Goal: Transaction & Acquisition: Purchase product/service

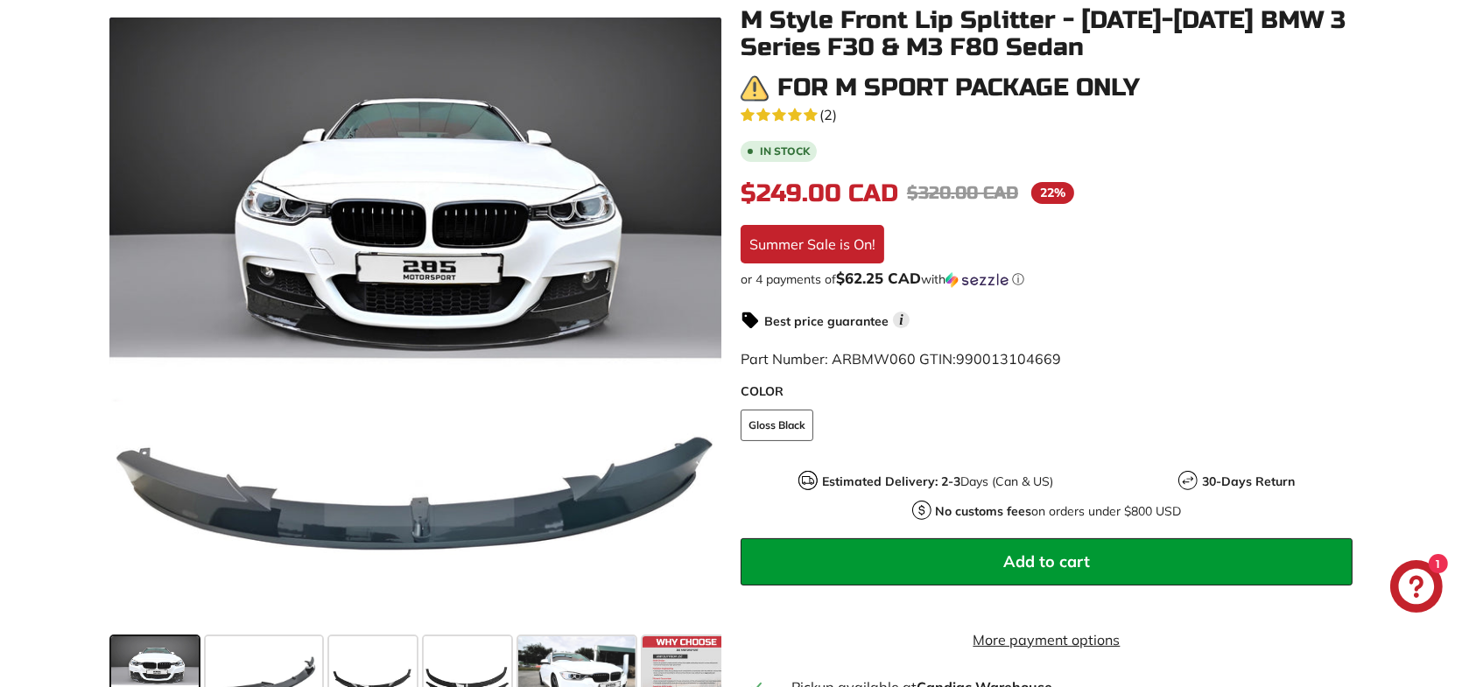
scroll to position [263, 0]
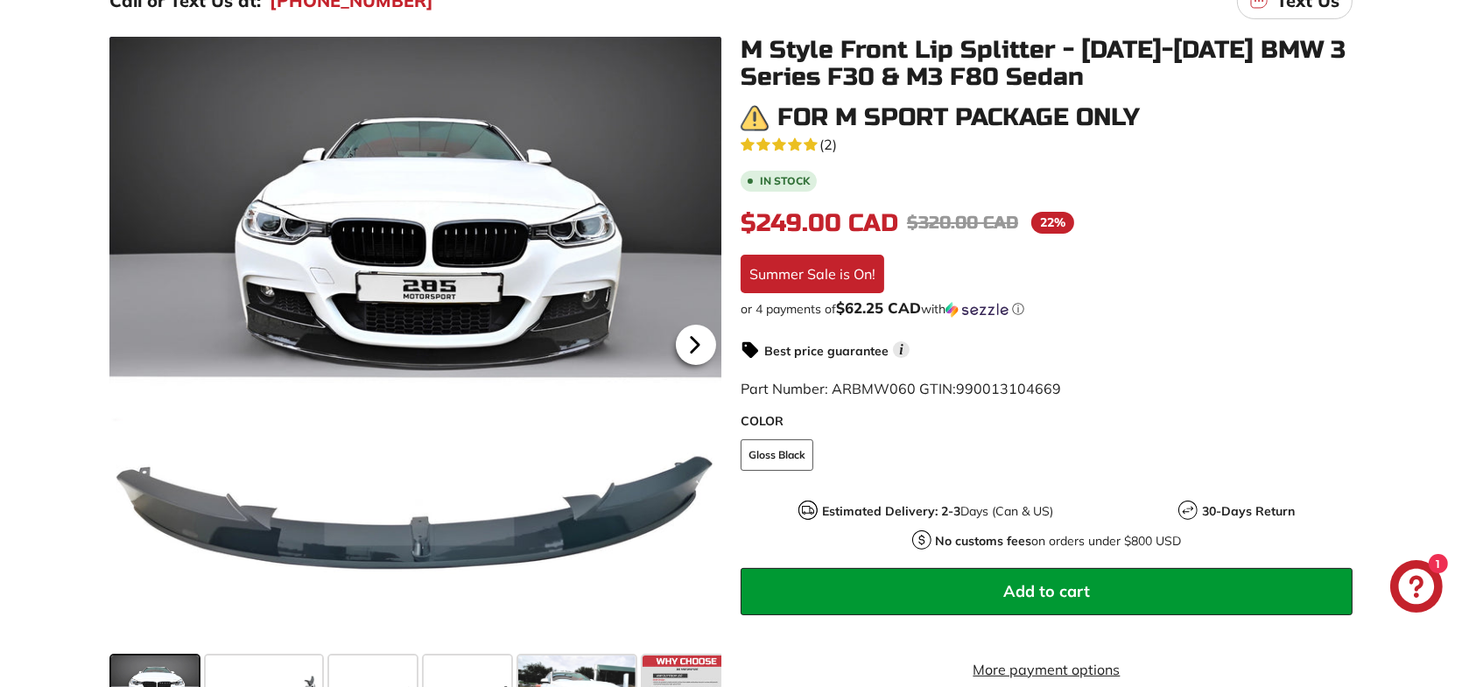
click at [693, 339] on icon at bounding box center [694, 345] width 7 height 15
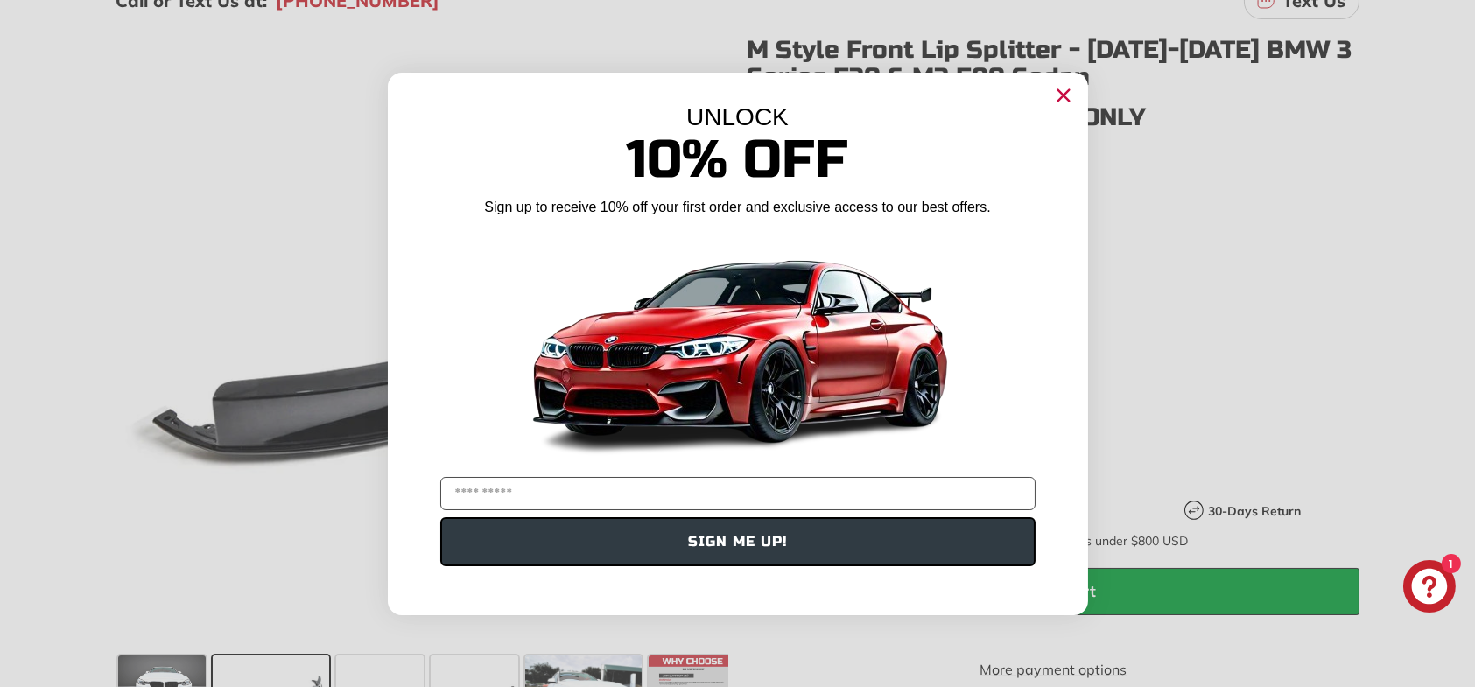
click at [1063, 83] on circle "Close dialog" at bounding box center [1062, 94] width 26 height 26
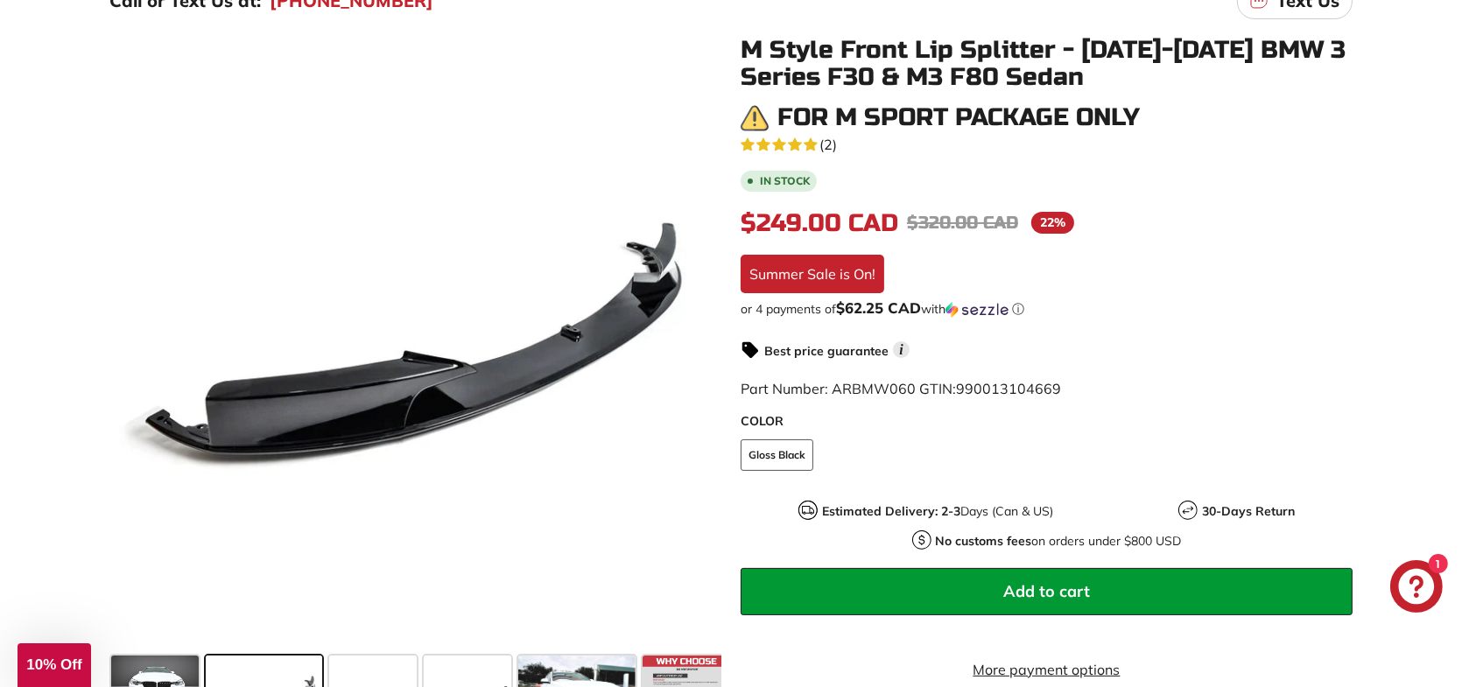
scroll to position [350, 0]
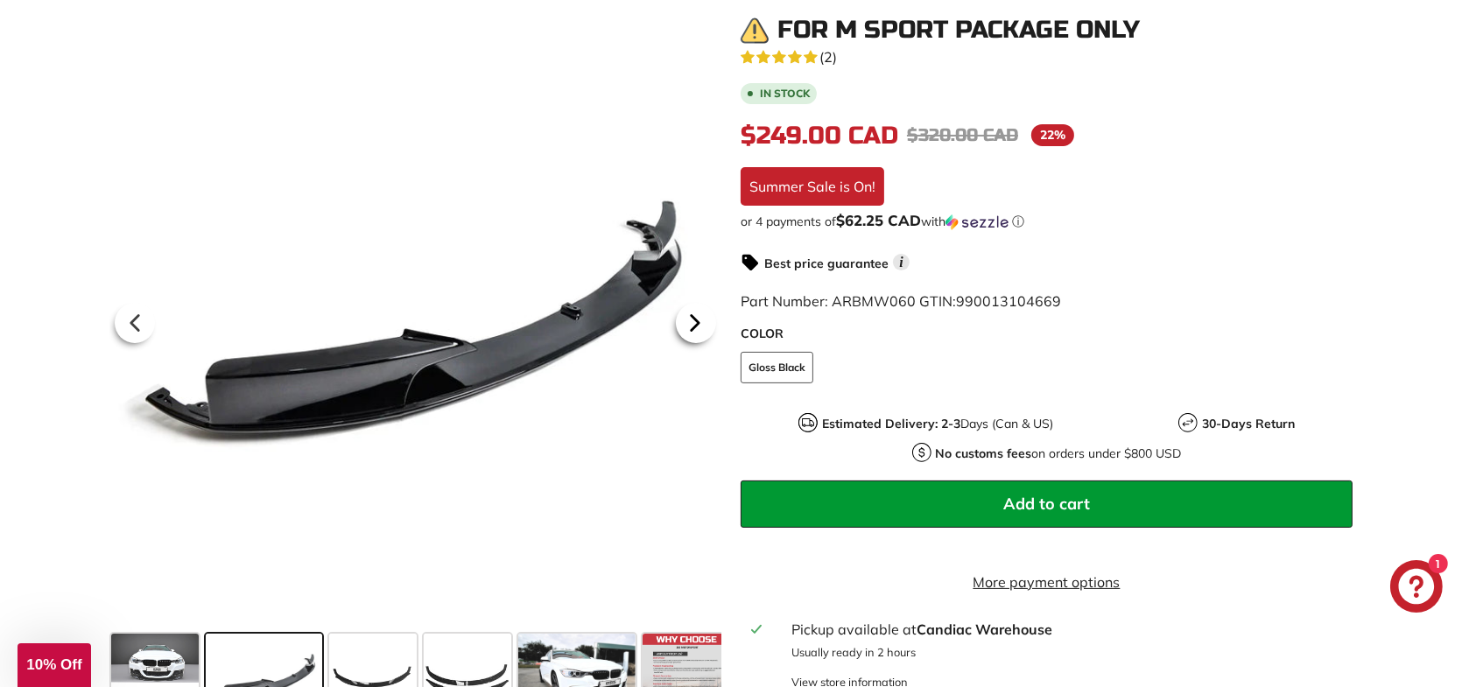
click at [702, 317] on icon at bounding box center [695, 324] width 40 height 40
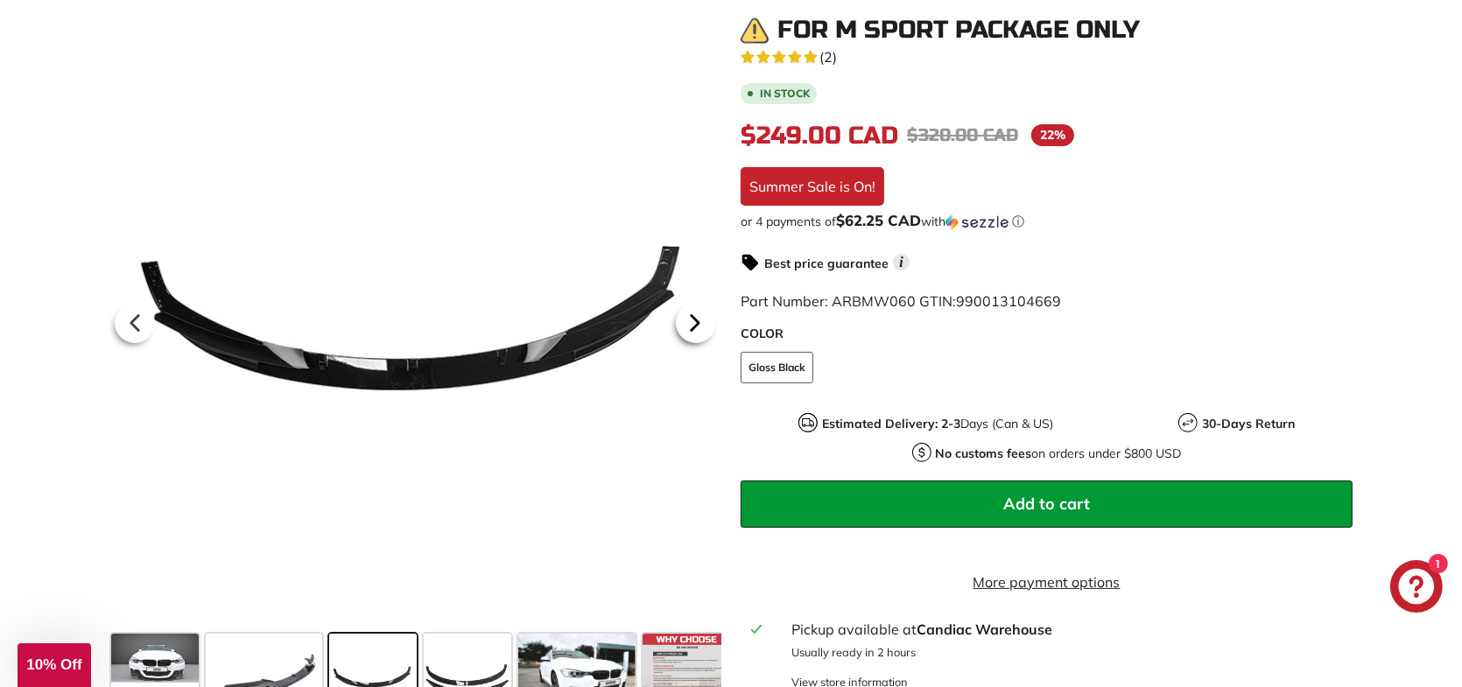
click at [701, 318] on icon at bounding box center [695, 324] width 40 height 40
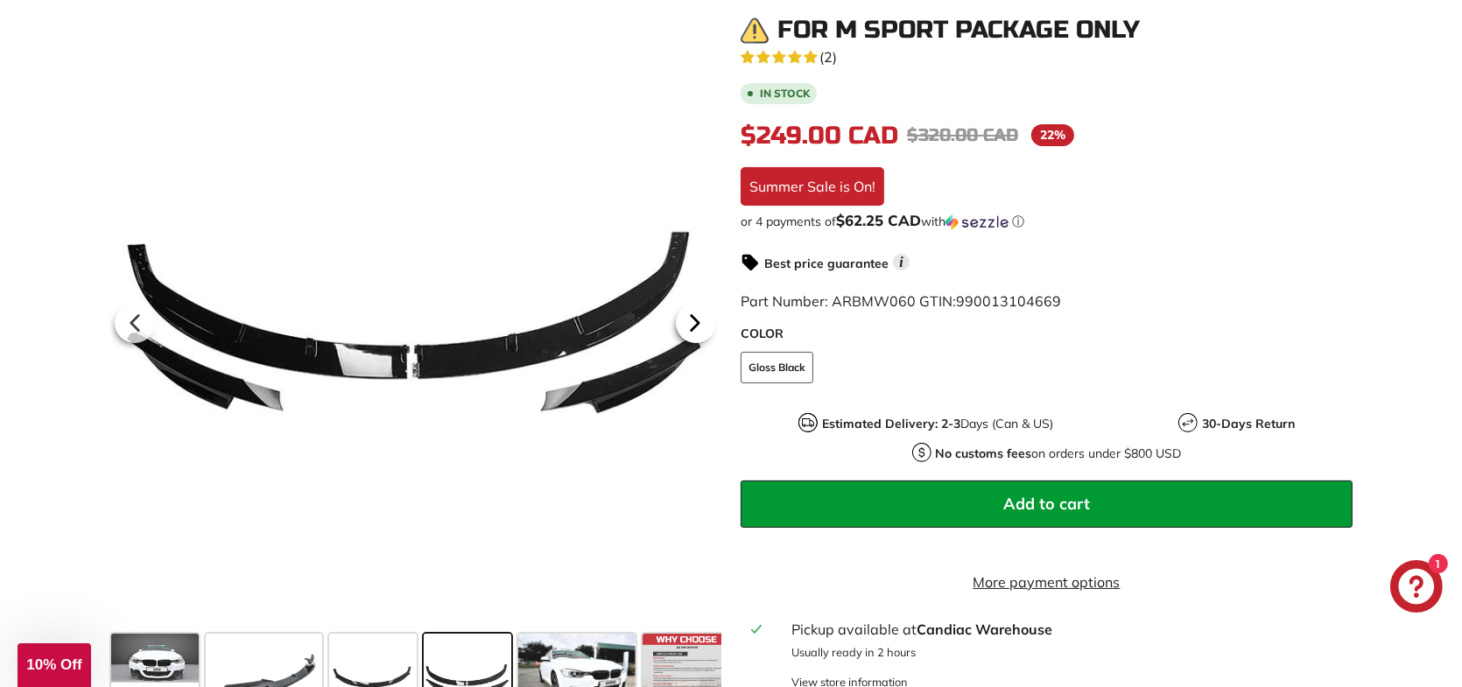
click at [701, 318] on icon at bounding box center [695, 324] width 40 height 40
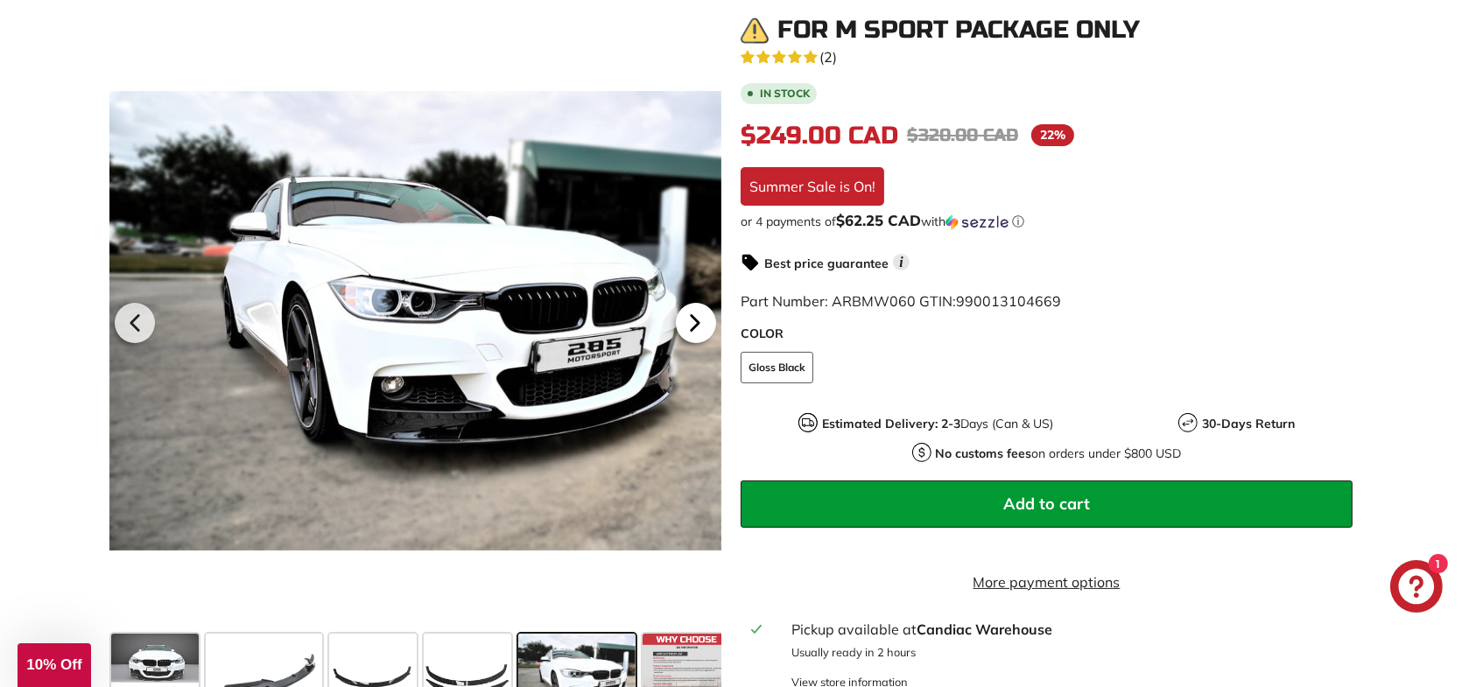
click at [701, 318] on icon at bounding box center [695, 324] width 40 height 40
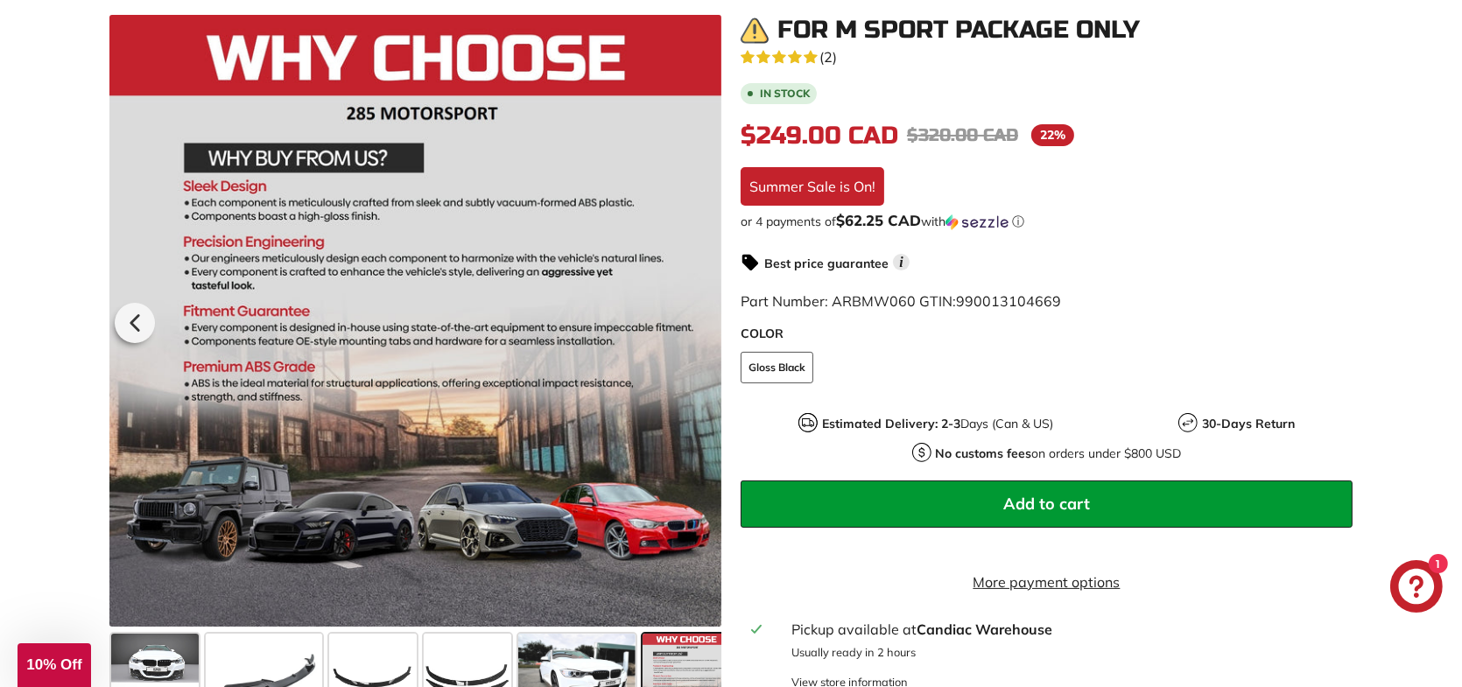
scroll to position [0, 11]
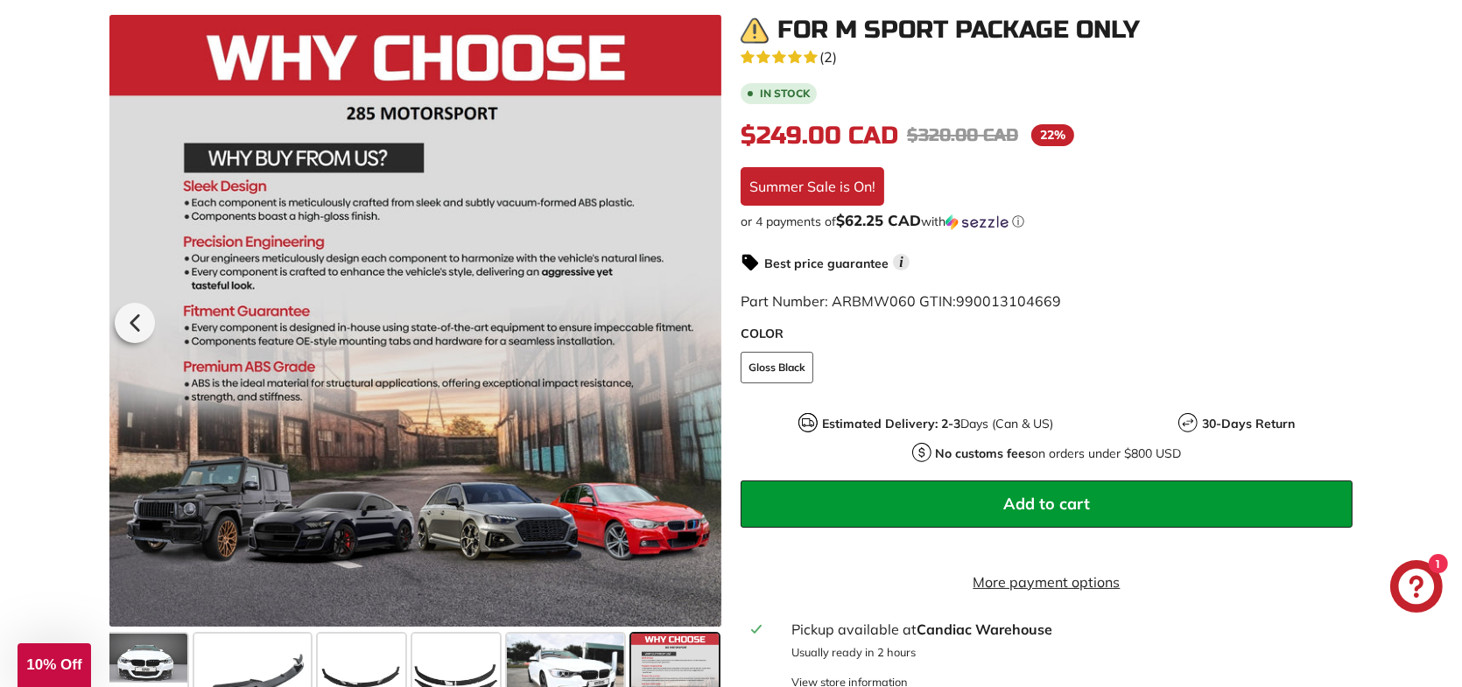
click at [701, 318] on div at bounding box center [415, 321] width 612 height 612
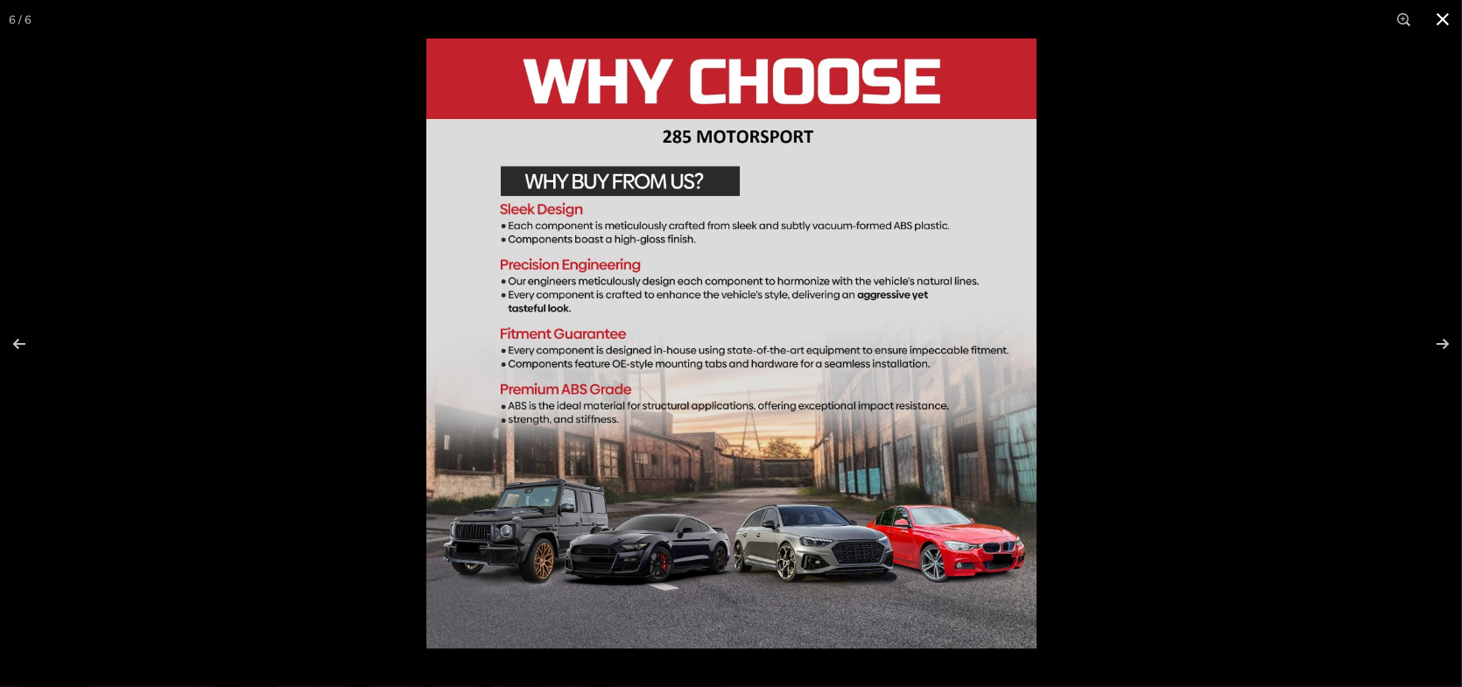
click at [1445, 27] on button at bounding box center [1442, 19] width 39 height 39
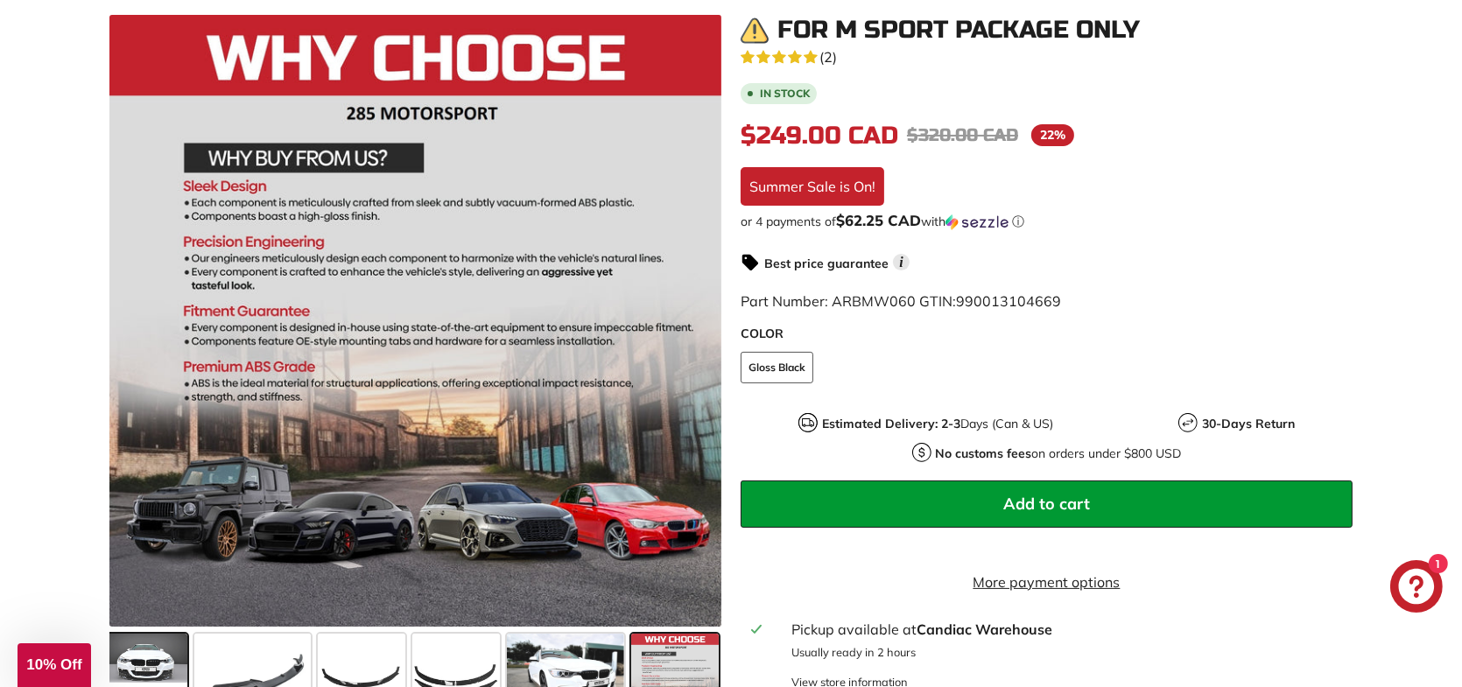
click at [151, 675] on span at bounding box center [144, 678] width 88 height 88
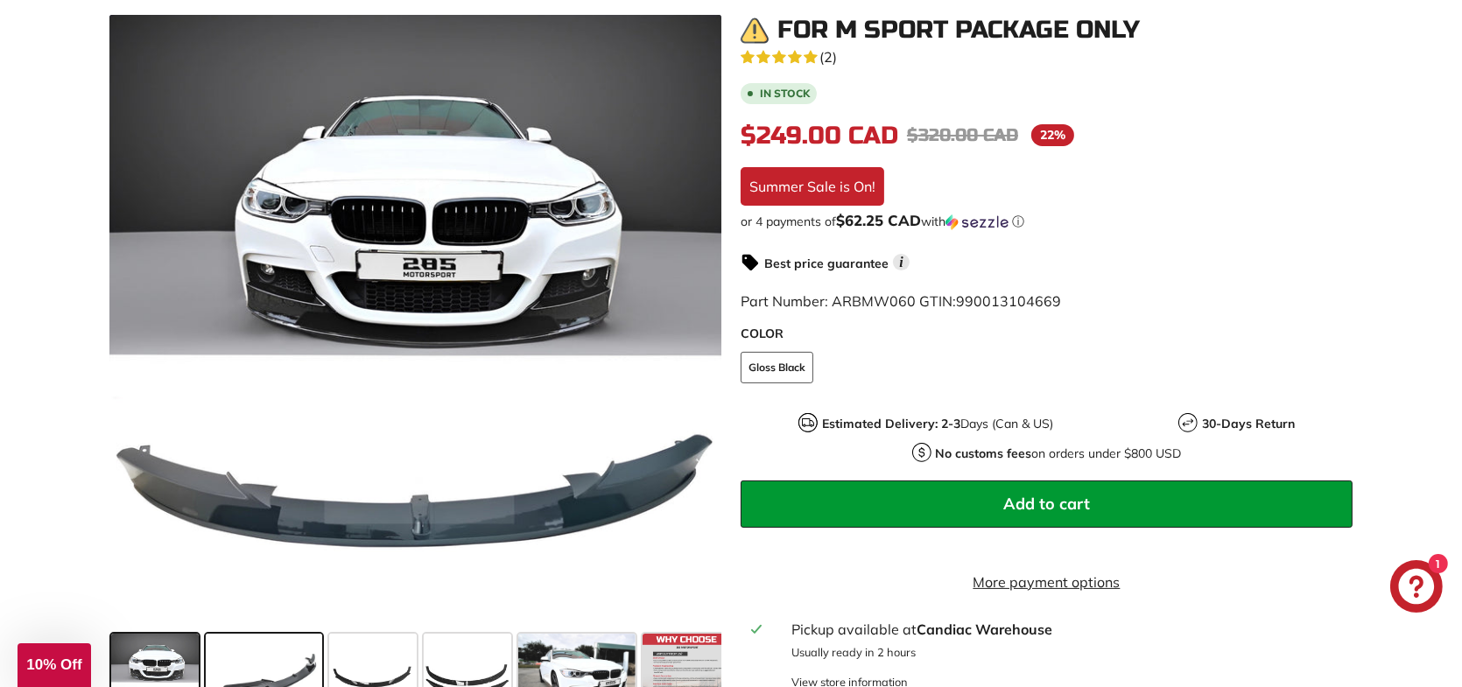
click at [243, 653] on span at bounding box center [264, 678] width 116 height 88
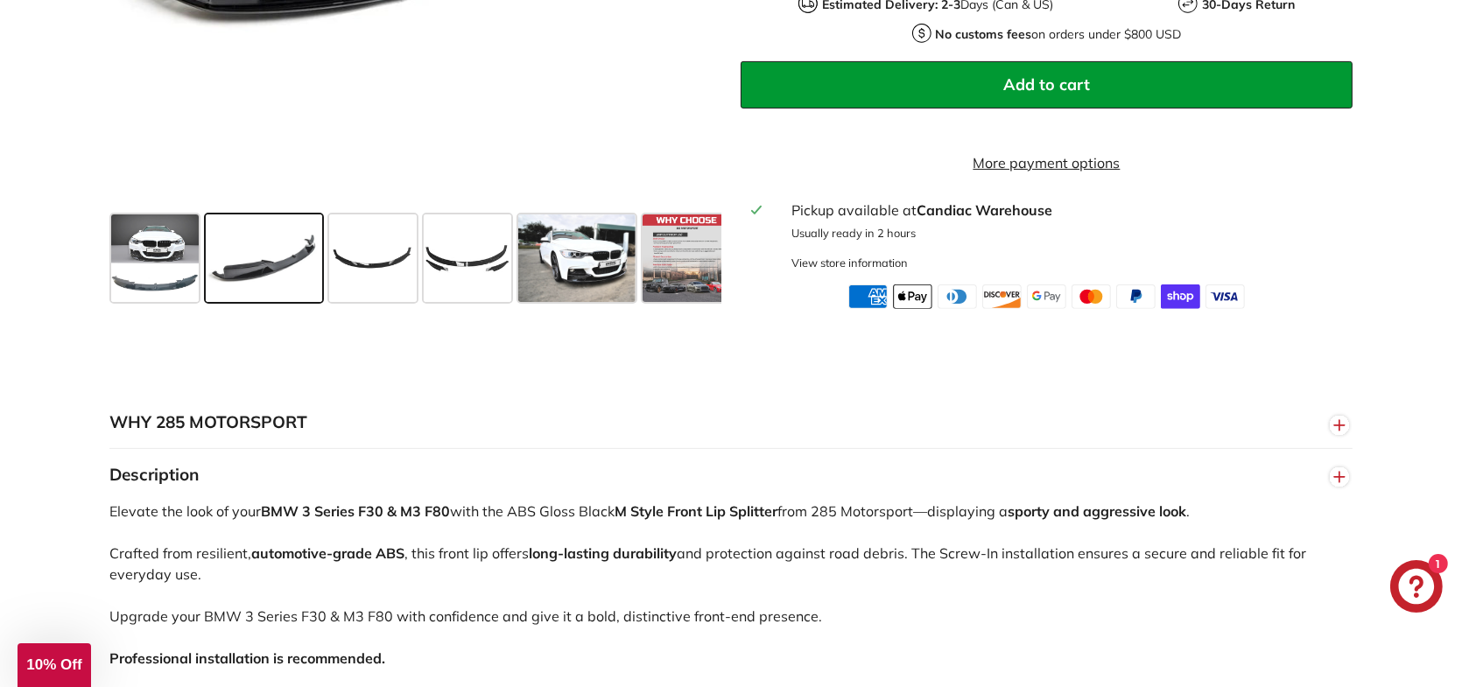
scroll to position [1050, 0]
